Goal: Information Seeking & Learning: Find specific page/section

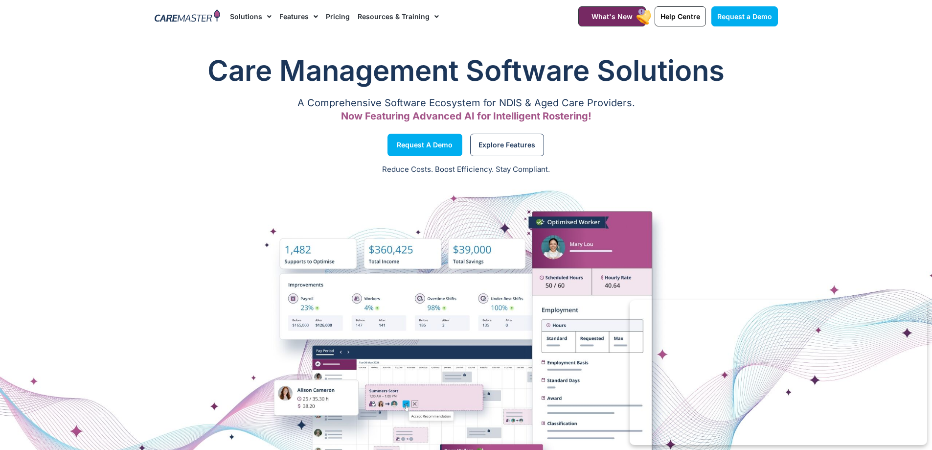
click at [418, 19] on link "Resources & Training" at bounding box center [398, 16] width 81 height 33
click at [677, 17] on span "Help Centre" at bounding box center [680, 16] width 40 height 8
click at [671, 19] on span "Help Centre" at bounding box center [680, 16] width 40 height 8
